Goal: Task Accomplishment & Management: Manage account settings

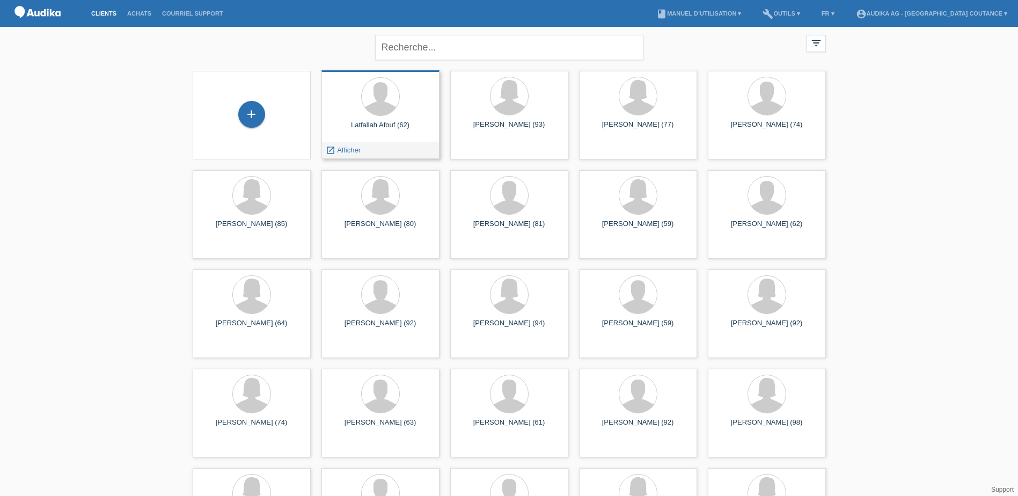
click at [380, 134] on div "Latfallah Afouf (62)" at bounding box center [380, 129] width 101 height 17
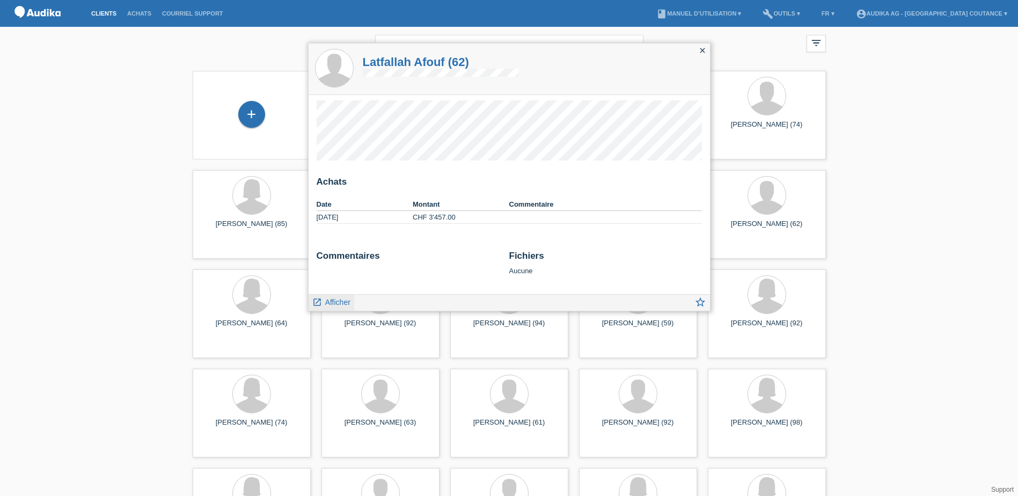
click at [343, 299] on span "Afficher" at bounding box center [337, 302] width 25 height 9
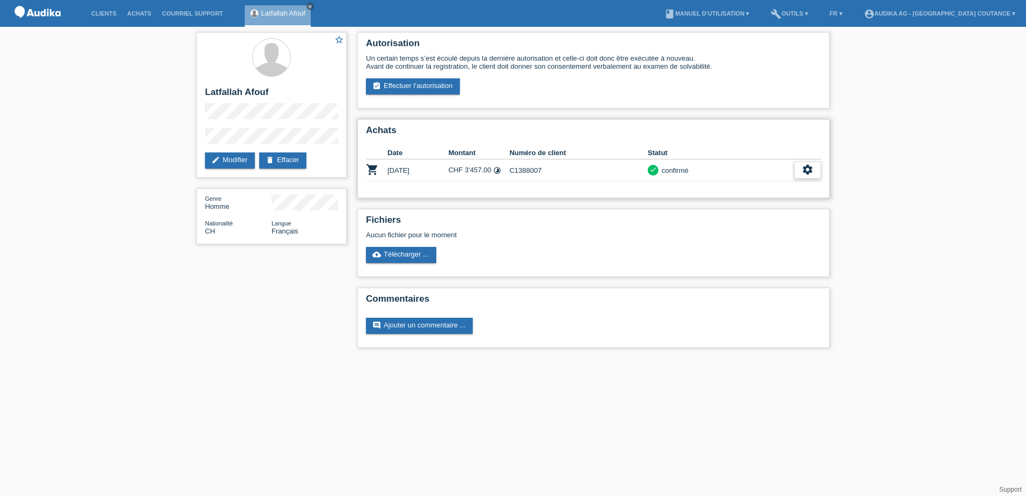
click at [808, 171] on icon "settings" at bounding box center [808, 170] width 12 height 12
